Goal: Information Seeking & Learning: Find specific fact

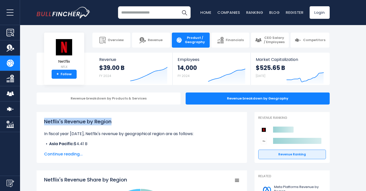
drag, startPoint x: 113, startPoint y: 121, endPoint x: 43, endPoint y: 121, distance: 70.4
click at [43, 121] on div "Netflix's Revenue by Region In fiscal year 2024, Netflix's revenue by geographi…" at bounding box center [142, 137] width 210 height 51
copy h1 "Netflix's Revenue by Region"
click at [64, 153] on span "Continue reading..." at bounding box center [141, 154] width 195 height 6
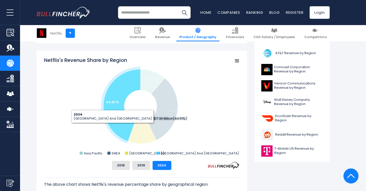
scroll to position [168, 0]
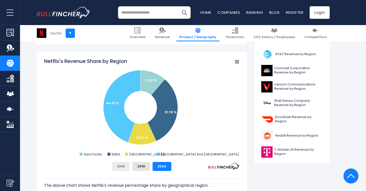
click at [121, 167] on button "2018" at bounding box center [121, 166] width 18 height 9
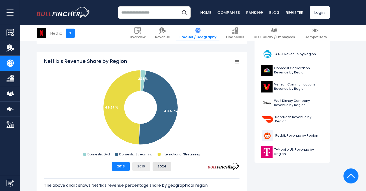
click at [143, 164] on button "2019" at bounding box center [141, 166] width 18 height 9
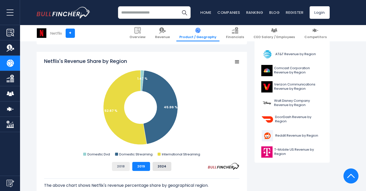
click at [125, 164] on button "2018" at bounding box center [121, 166] width 18 height 9
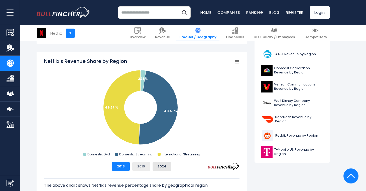
click at [138, 167] on button "2019" at bounding box center [141, 166] width 18 height 9
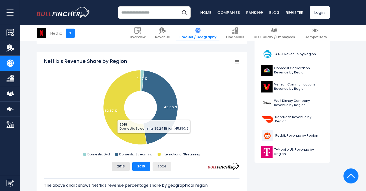
click at [160, 165] on button "2024" at bounding box center [162, 166] width 19 height 9
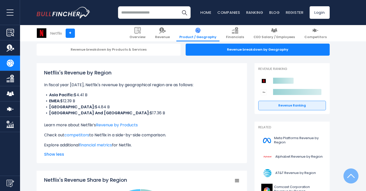
scroll to position [0, 0]
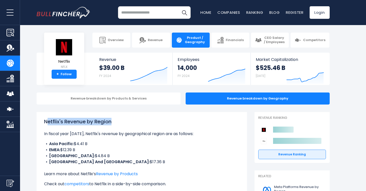
drag, startPoint x: 46, startPoint y: 122, endPoint x: 117, endPoint y: 121, distance: 71.1
click at [117, 121] on h1 "Netflix's Revenue by Region" at bounding box center [141, 122] width 195 height 8
drag, startPoint x: 116, startPoint y: 121, endPoint x: 45, endPoint y: 121, distance: 70.4
click at [45, 121] on h1 "Netflix's Revenue by Region" at bounding box center [141, 122] width 195 height 8
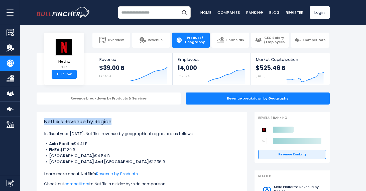
copy h1 "Netflix's Revenue by Region"
